Goal: Information Seeking & Learning: Stay updated

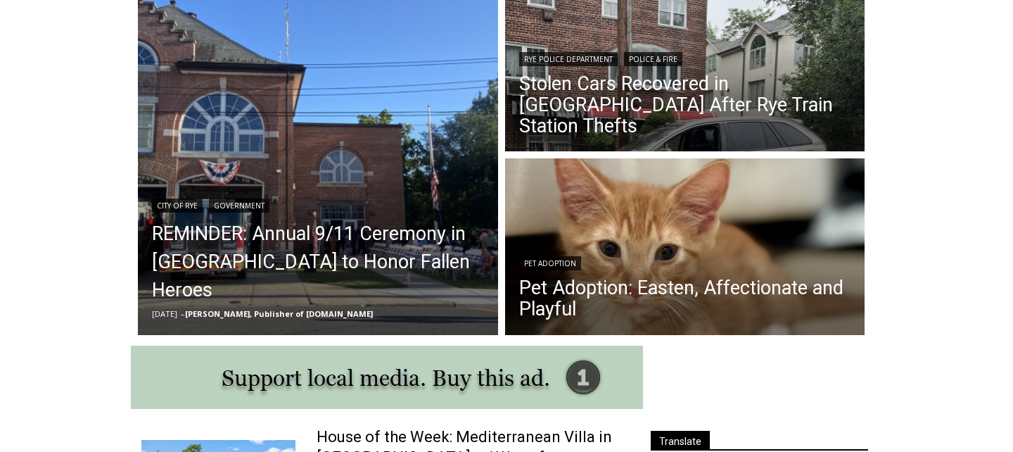
scroll to position [423, 0]
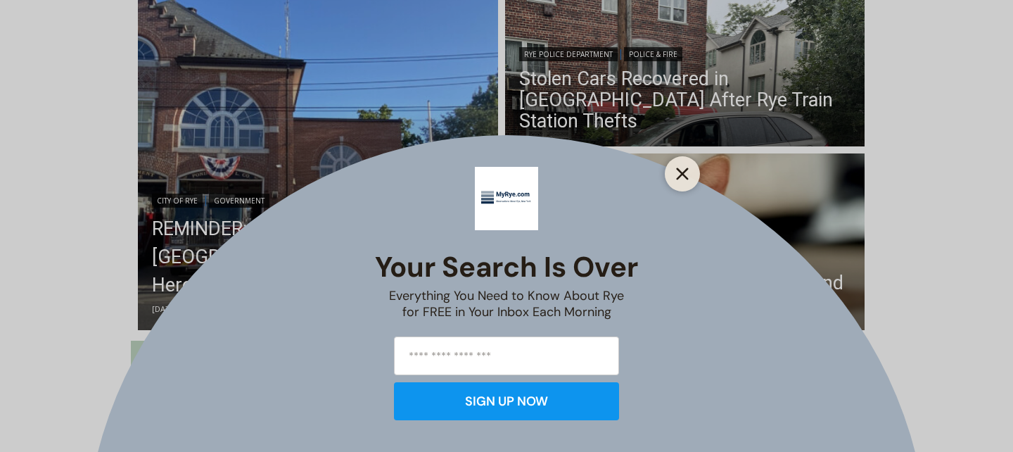
click at [683, 179] on icon "Close" at bounding box center [682, 173] width 13 height 13
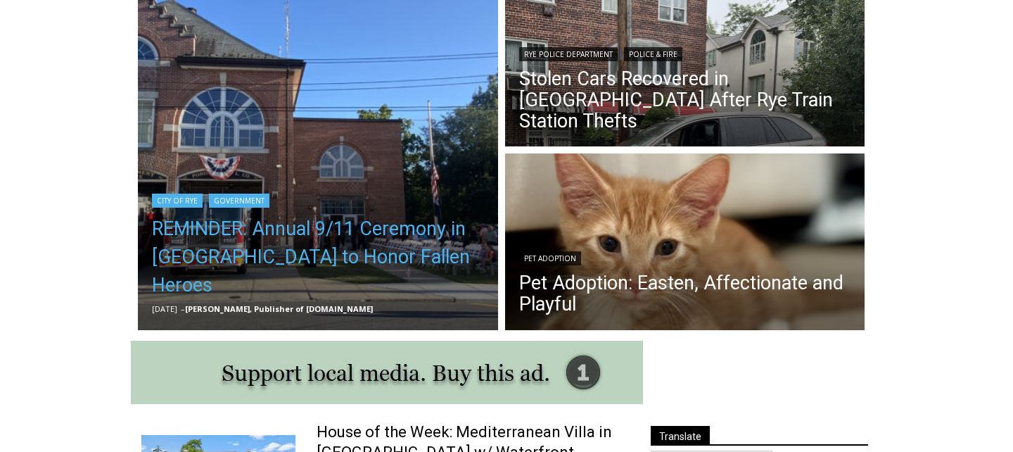
click at [350, 268] on link "REMINDER: Annual 9/11 Ceremony in [GEOGRAPHIC_DATA] to Honor Fallen Heroes" at bounding box center [318, 257] width 332 height 84
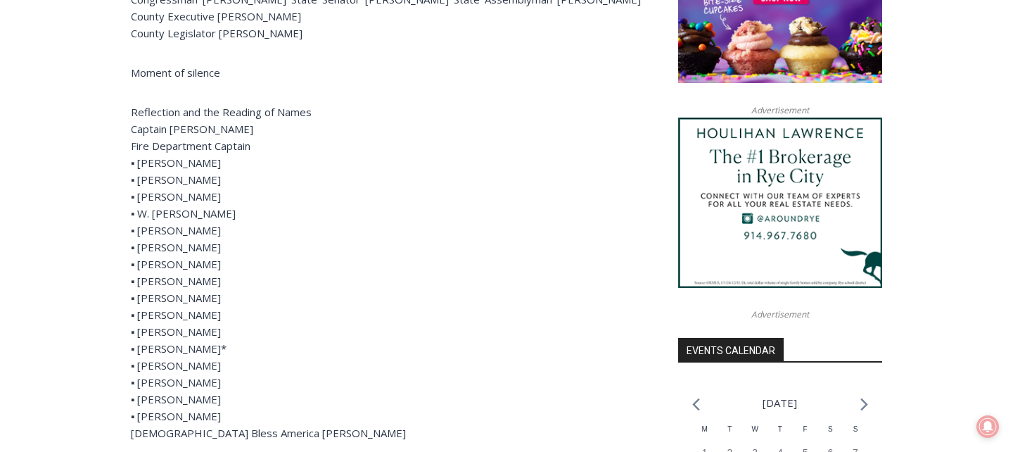
scroll to position [574, 0]
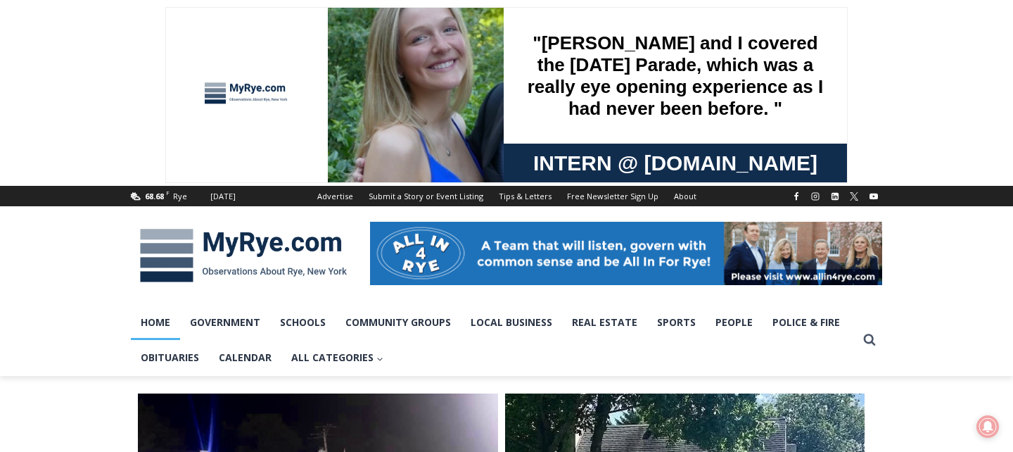
click at [259, 88] on div at bounding box center [247, 95] width 106 height 118
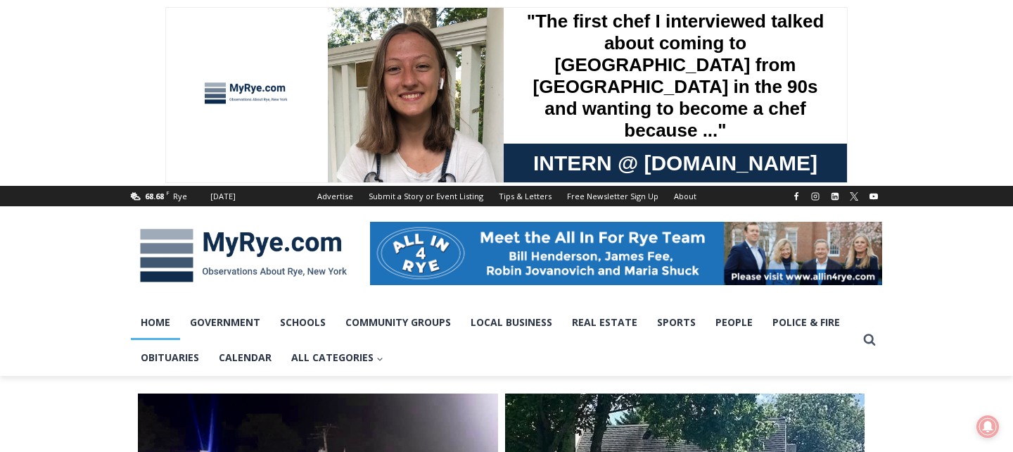
click at [182, 253] on img at bounding box center [243, 255] width 225 height 73
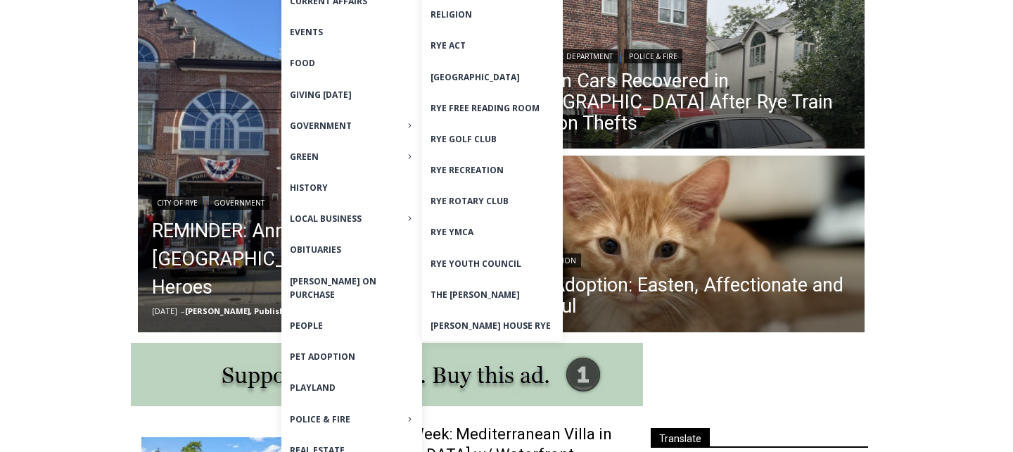
scroll to position [481, 0]
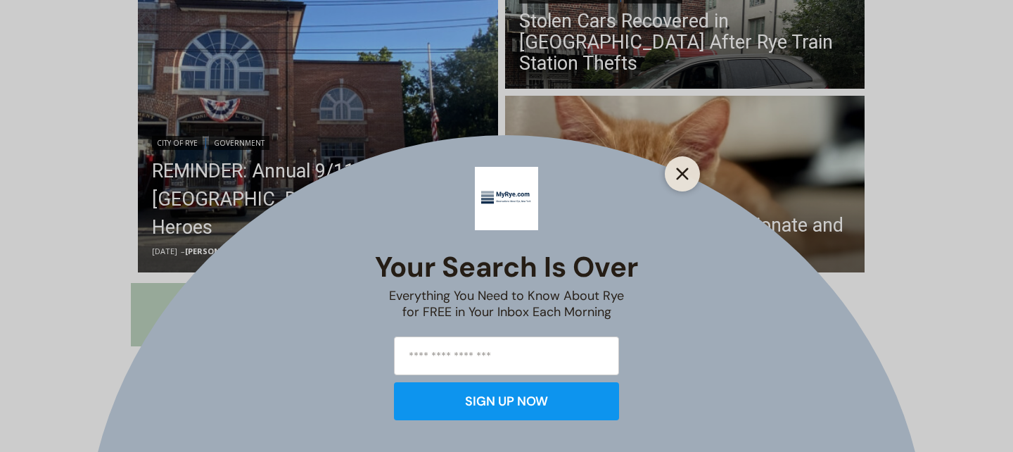
click at [685, 179] on icon "Close" at bounding box center [682, 173] width 13 height 13
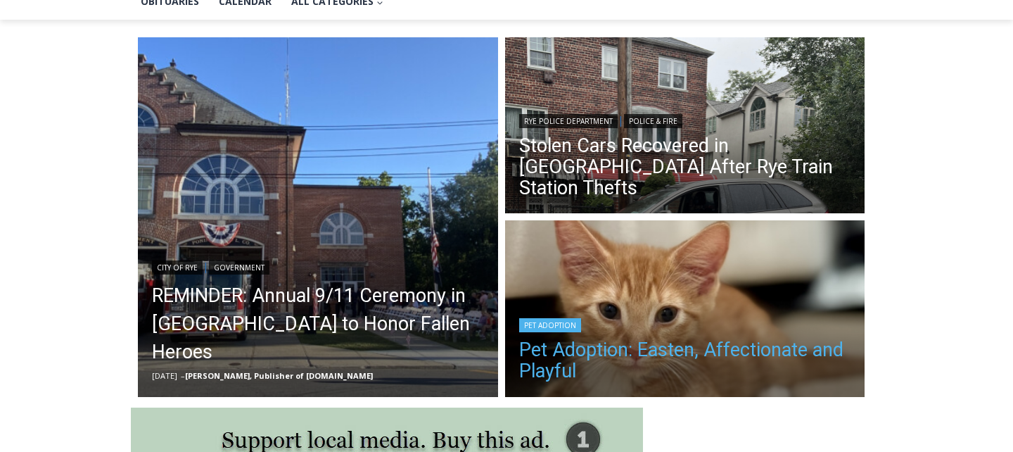
scroll to position [0, 0]
